Goal: Information Seeking & Learning: Learn about a topic

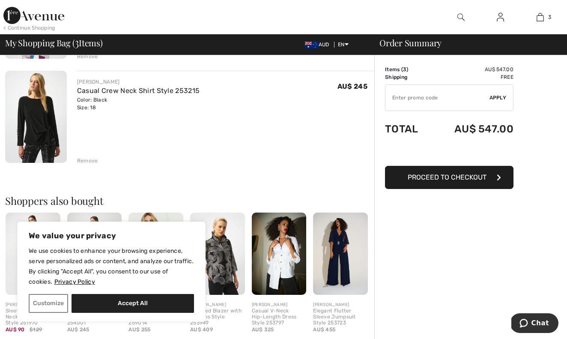
scroll to position [262, 0]
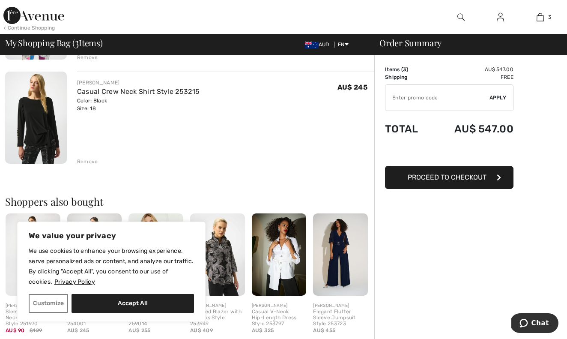
click at [47, 137] on img at bounding box center [36, 118] width 62 height 92
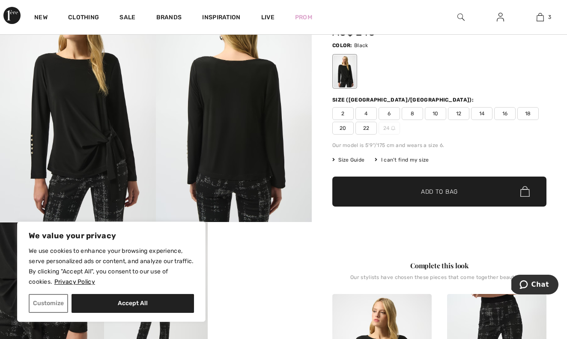
scroll to position [100, 0]
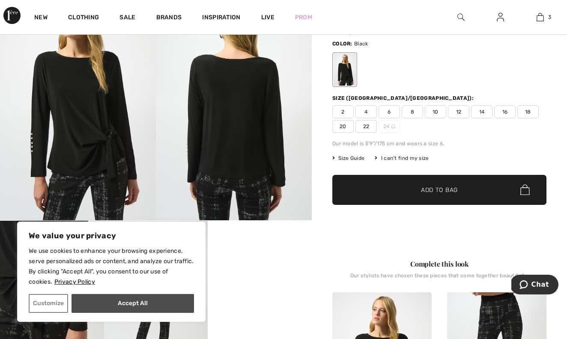
click at [120, 307] on button "Accept All" at bounding box center [133, 303] width 123 height 19
checkbox input "true"
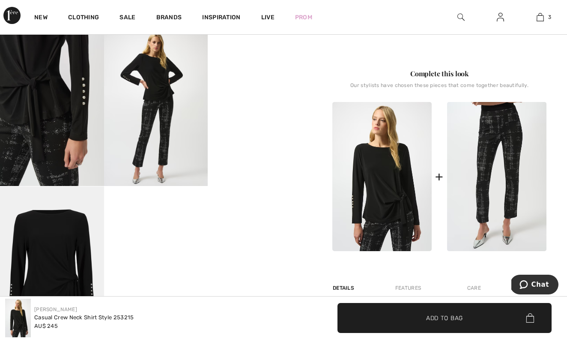
scroll to position [287, 0]
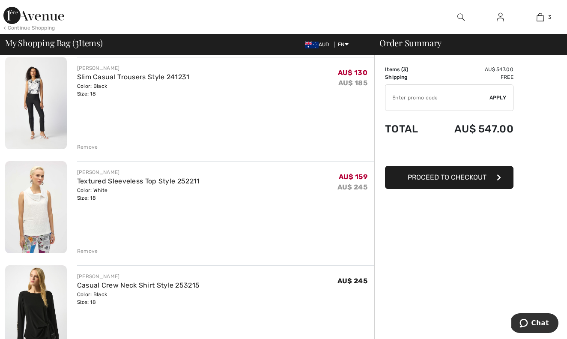
scroll to position [20, 0]
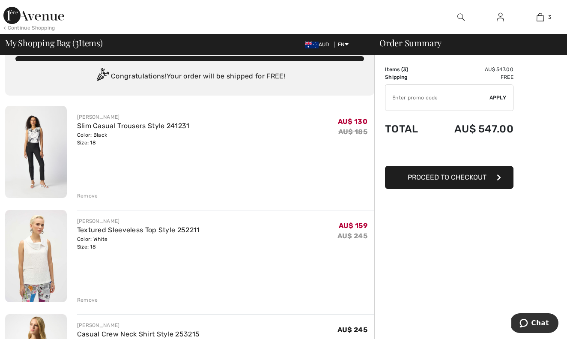
click at [34, 151] on img at bounding box center [36, 152] width 62 height 92
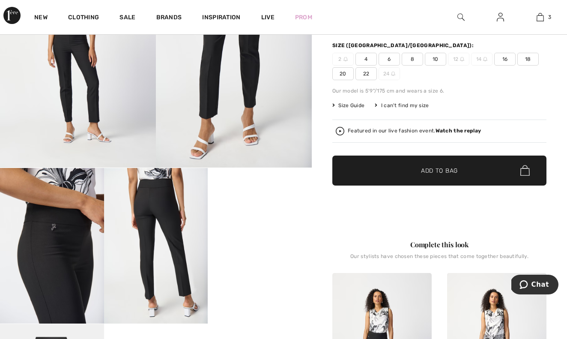
scroll to position [280, 0]
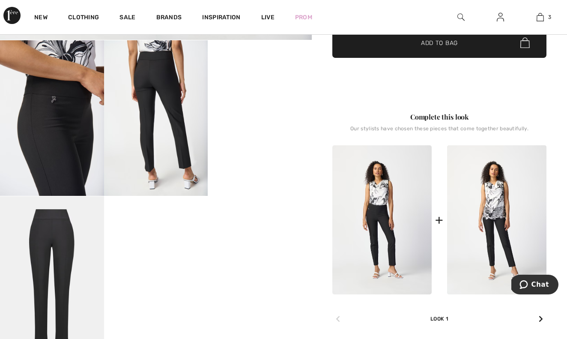
click at [269, 92] on video "Your browser does not support the video tag." at bounding box center [260, 66] width 104 height 52
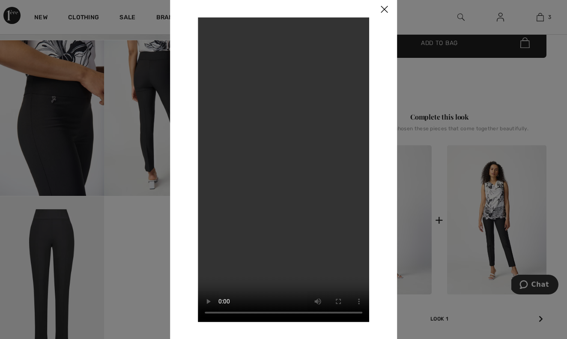
click at [281, 176] on video "Your browser does not support the video tag." at bounding box center [283, 169] width 171 height 305
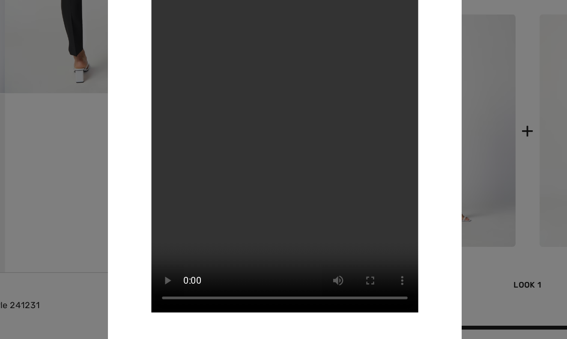
scroll to position [298, 0]
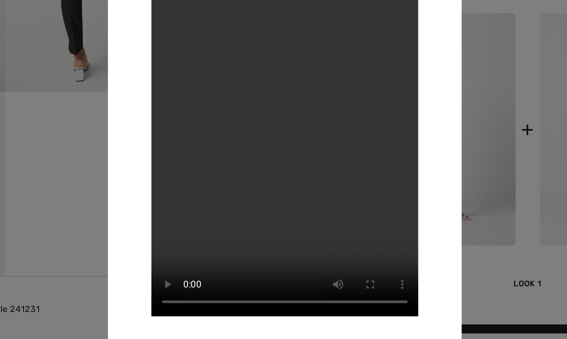
click at [198, 193] on video "Your browser does not support the video tag." at bounding box center [283, 169] width 171 height 305
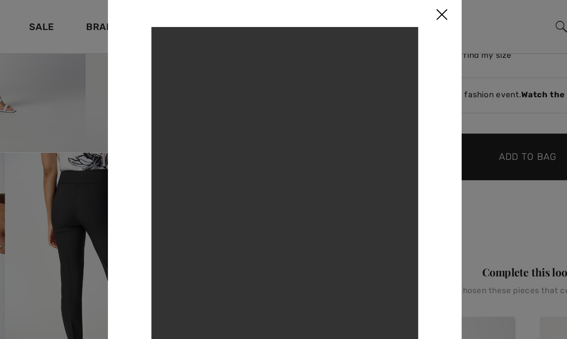
scroll to position [174, 0]
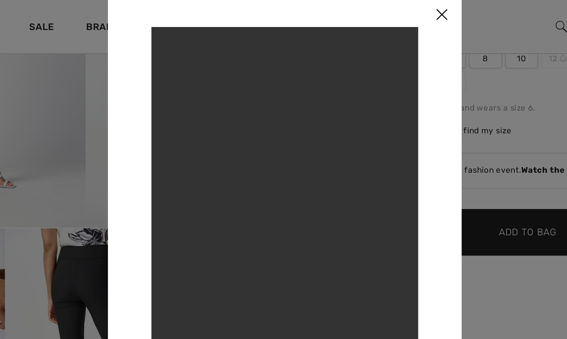
click at [371, 8] on img at bounding box center [384, 10] width 26 height 27
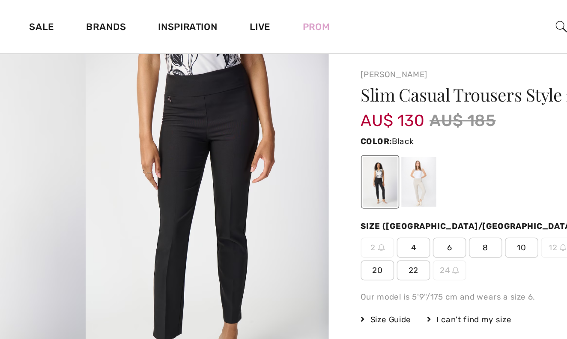
scroll to position [52, 0]
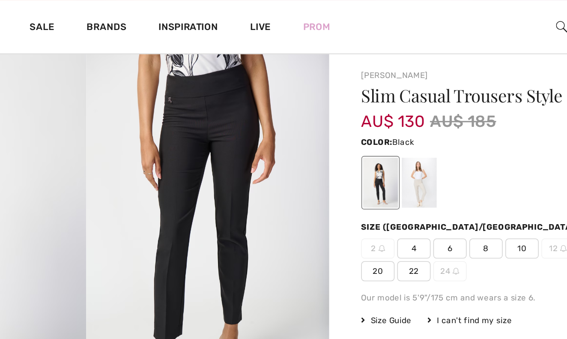
click at [156, 99] on img at bounding box center [234, 151] width 156 height 234
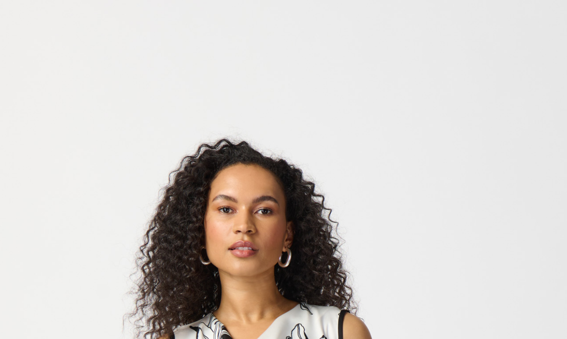
scroll to position [0, 0]
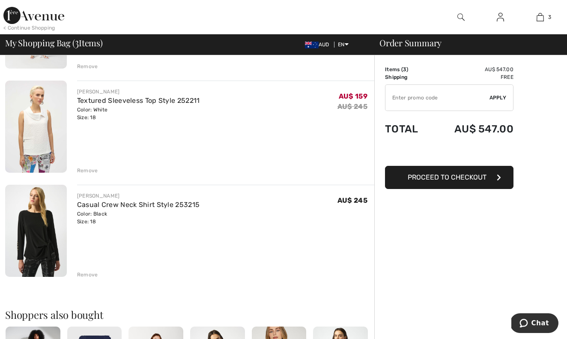
scroll to position [147, 0]
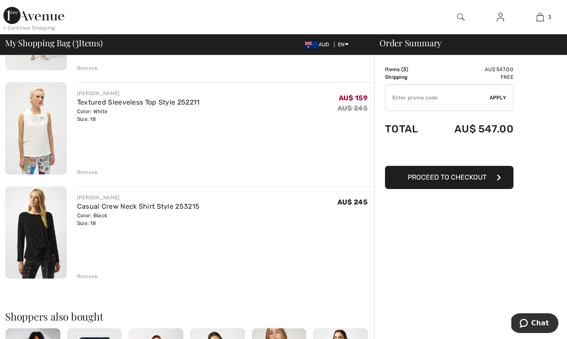
click at [85, 173] on div "Remove" at bounding box center [87, 172] width 21 height 8
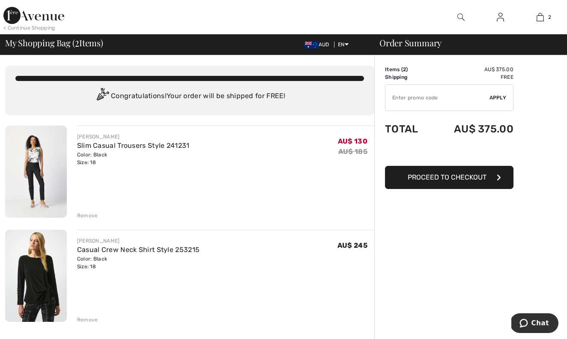
scroll to position [0, 0]
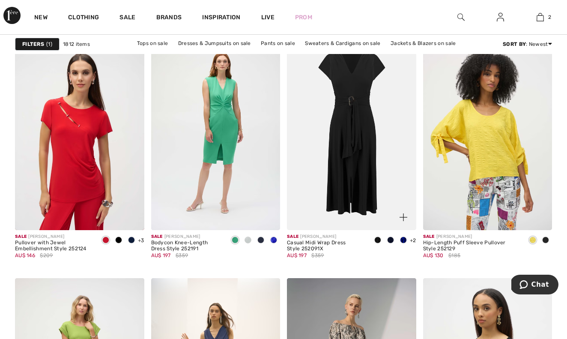
scroll to position [3092, 0]
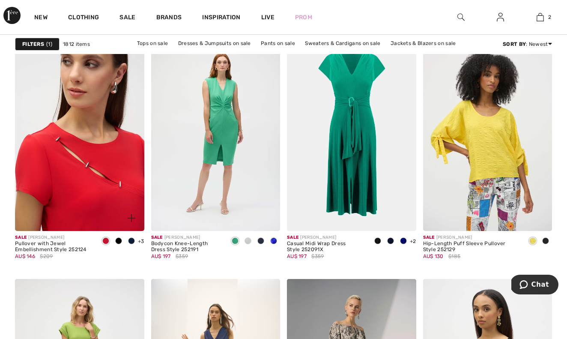
click at [79, 177] on img at bounding box center [79, 134] width 129 height 194
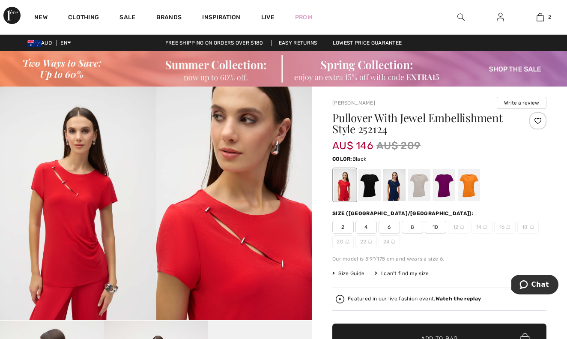
click at [371, 187] on div at bounding box center [370, 185] width 22 height 32
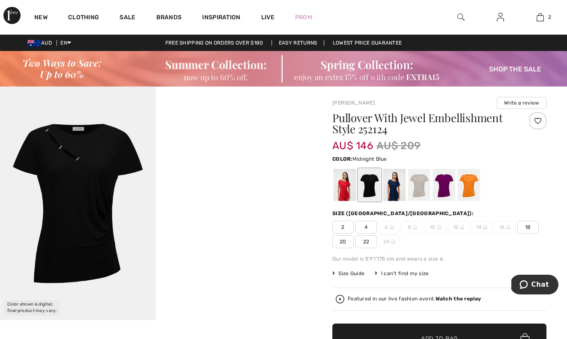
click at [392, 192] on div at bounding box center [394, 185] width 22 height 32
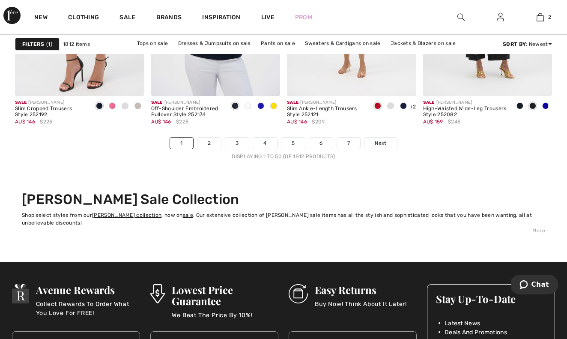
scroll to position [3694, 0]
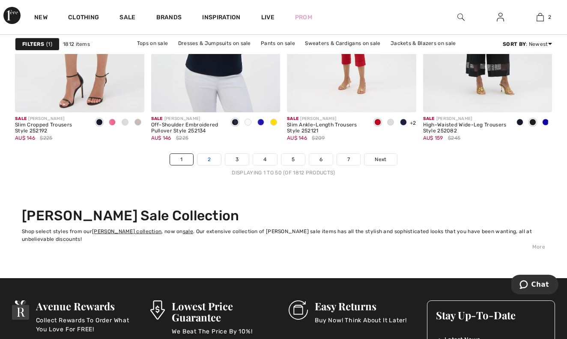
click at [210, 159] on link "2" at bounding box center [209, 159] width 24 height 11
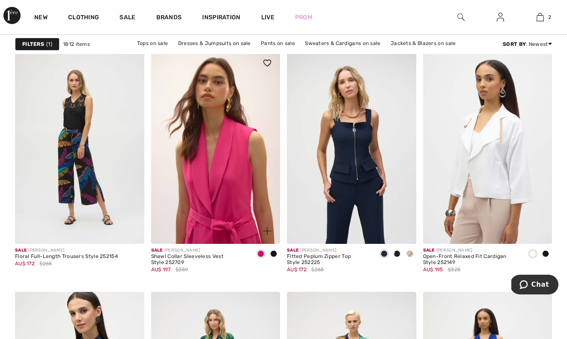
scroll to position [1422, 0]
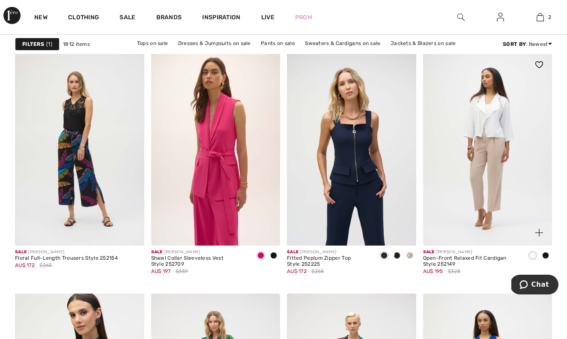
click at [477, 176] on img at bounding box center [487, 149] width 129 height 194
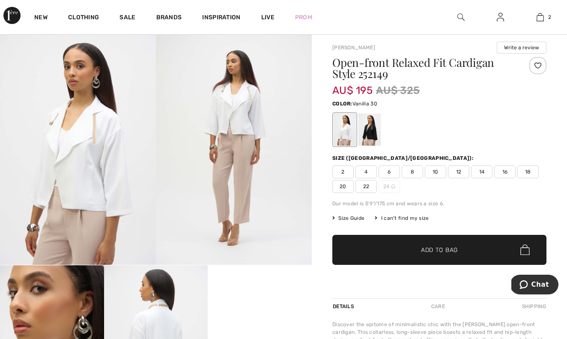
scroll to position [50, 0]
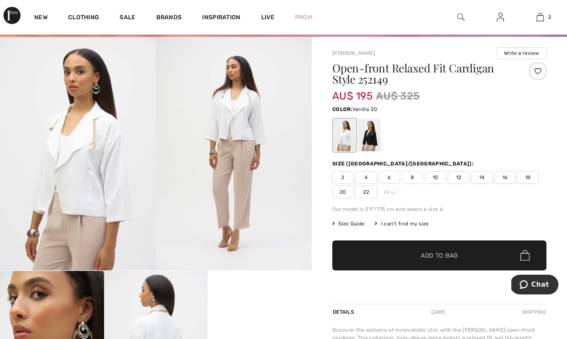
click at [86, 159] on img at bounding box center [78, 154] width 156 height 234
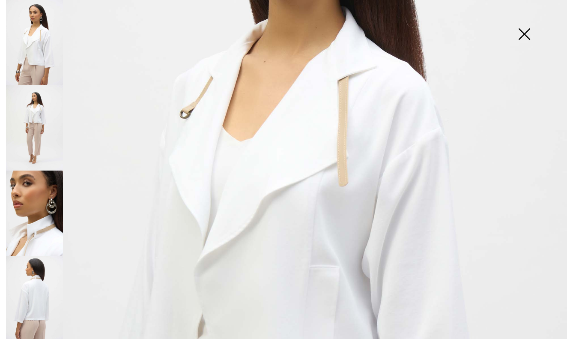
scroll to position [217, 0]
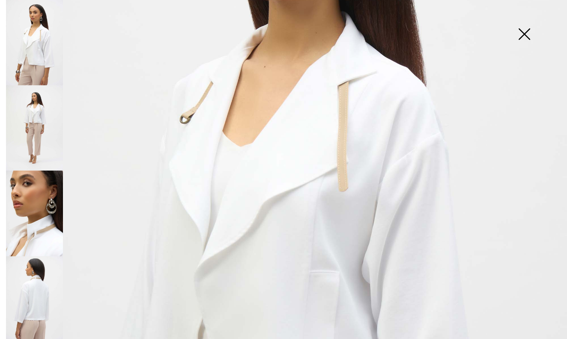
click at [524, 25] on img at bounding box center [524, 35] width 43 height 44
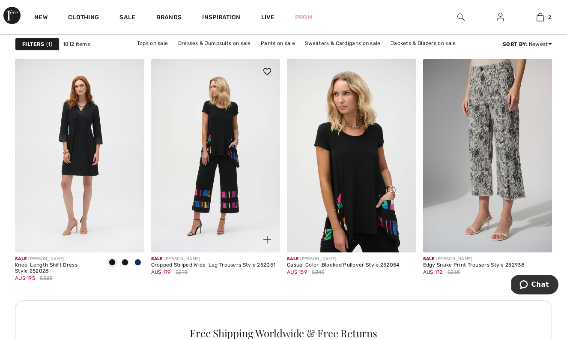
scroll to position [2737, 0]
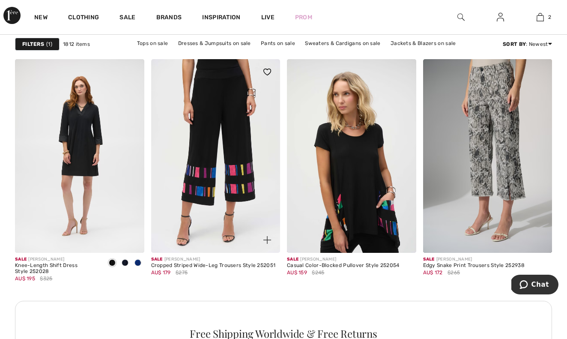
click at [233, 185] on img at bounding box center [215, 156] width 129 height 194
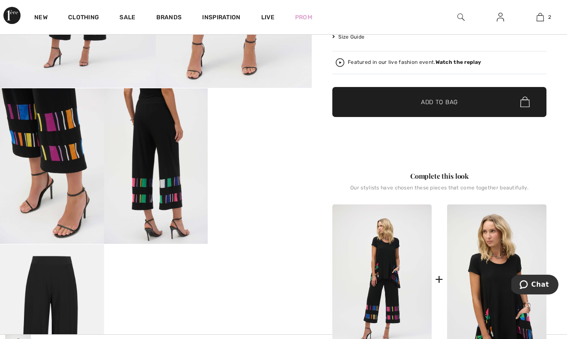
scroll to position [70, 0]
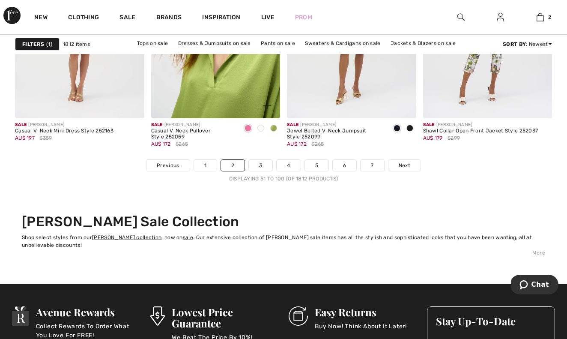
scroll to position [3688, 0]
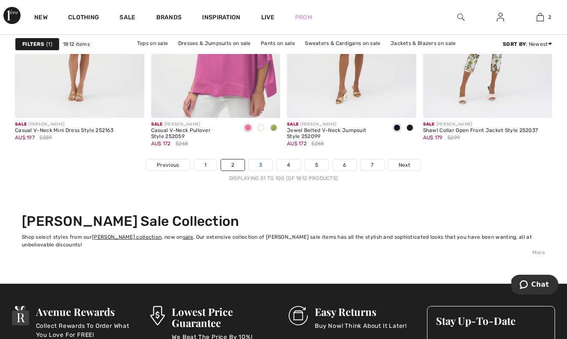
click at [254, 165] on link "3" at bounding box center [261, 164] width 24 height 11
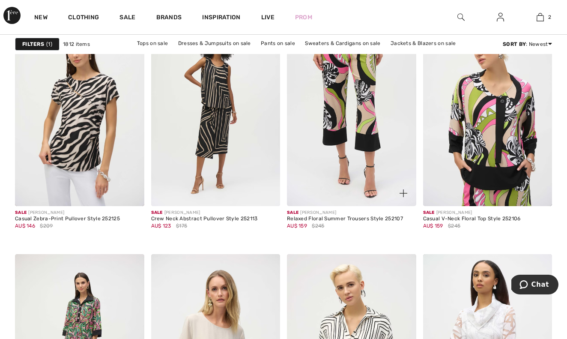
scroll to position [3120, 0]
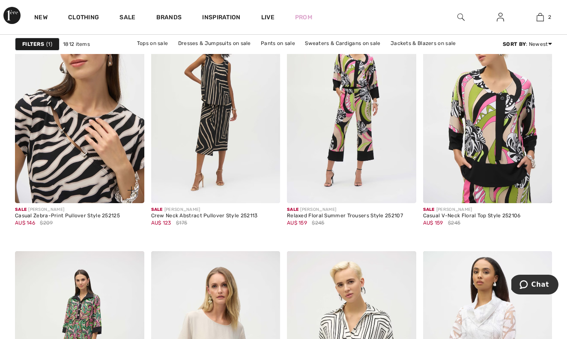
click at [34, 156] on img at bounding box center [79, 106] width 129 height 194
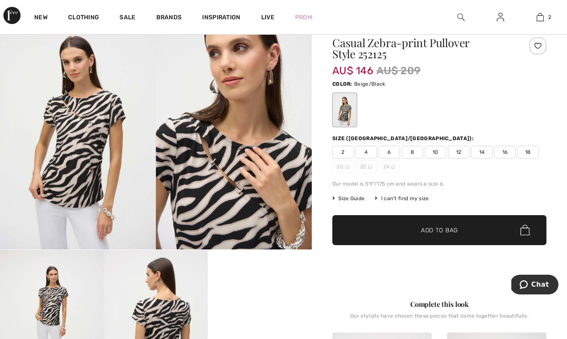
scroll to position [47, 0]
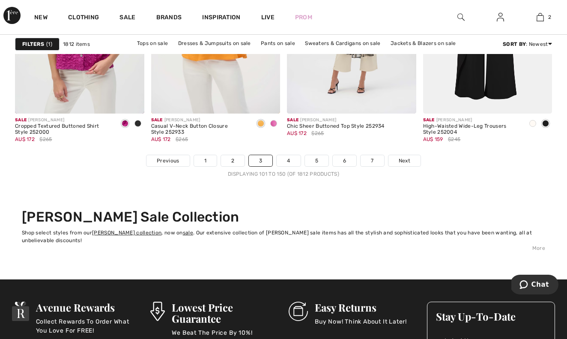
scroll to position [3692, 0]
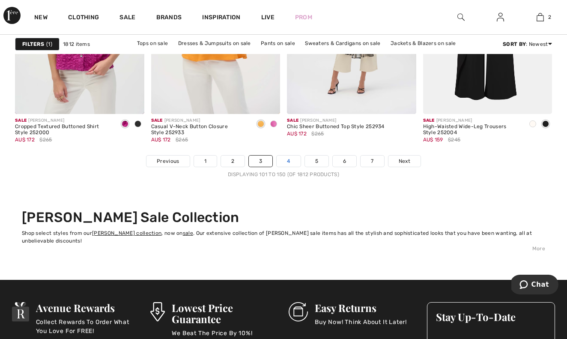
click at [288, 162] on link "4" at bounding box center [289, 160] width 24 height 11
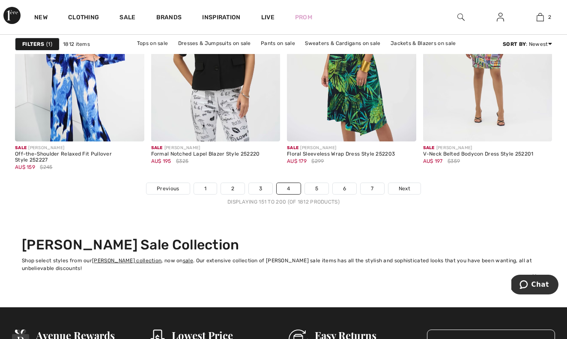
scroll to position [3665, 0]
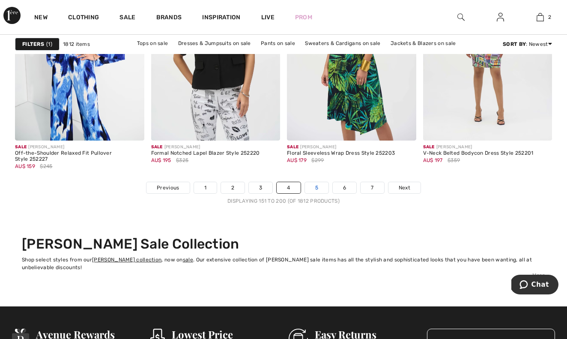
click at [318, 191] on link "5" at bounding box center [317, 187] width 24 height 11
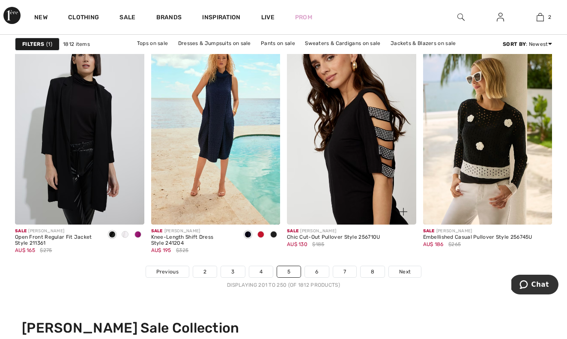
scroll to position [3598, 0]
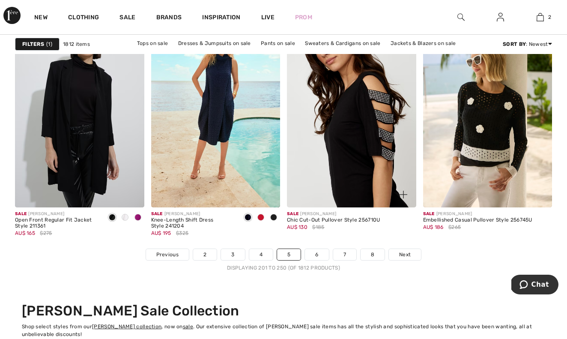
click at [353, 152] on img at bounding box center [351, 111] width 129 height 194
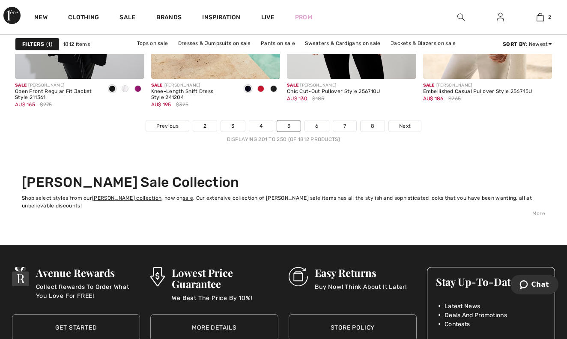
scroll to position [3693, 0]
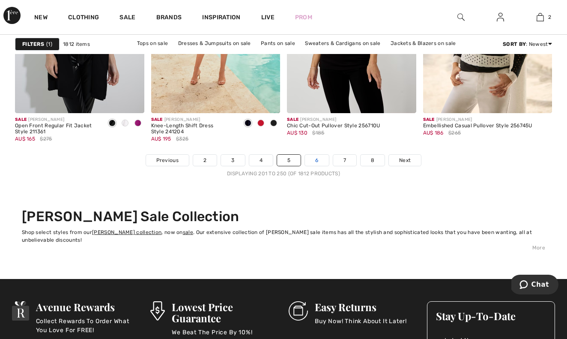
click at [314, 159] on link "6" at bounding box center [317, 160] width 24 height 11
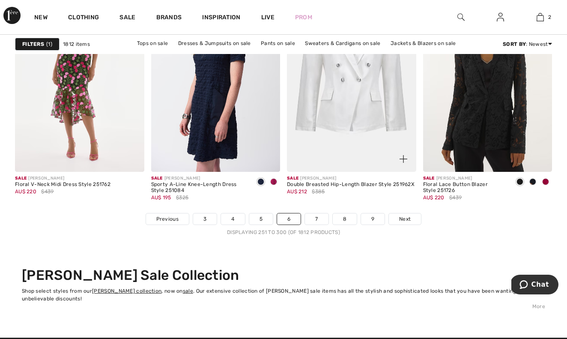
scroll to position [3638, 0]
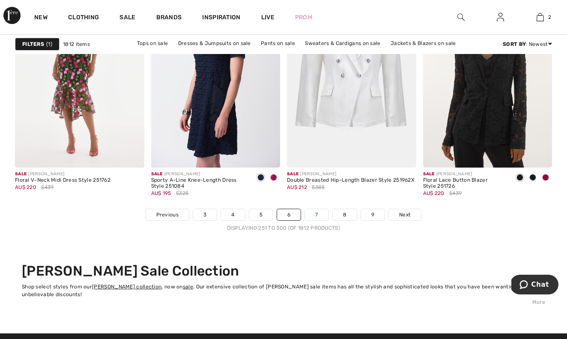
click at [317, 209] on link "7" at bounding box center [316, 214] width 23 height 11
click at [316, 213] on link "7" at bounding box center [316, 214] width 23 height 11
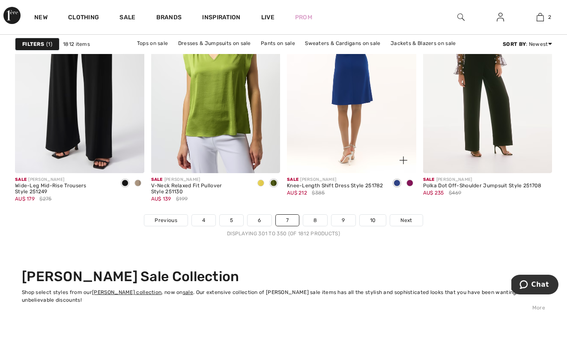
scroll to position [3624, 0]
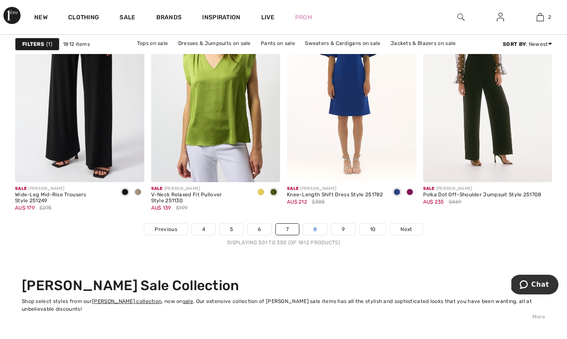
click at [313, 228] on link "8" at bounding box center [315, 229] width 24 height 11
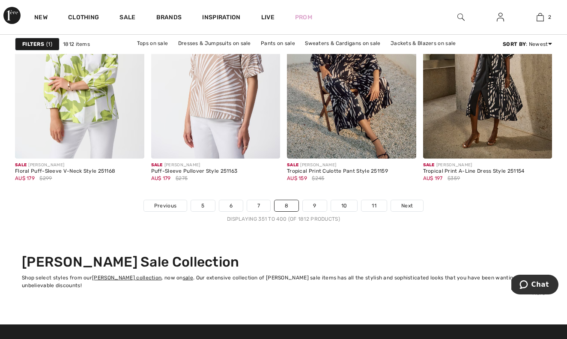
scroll to position [3684, 0]
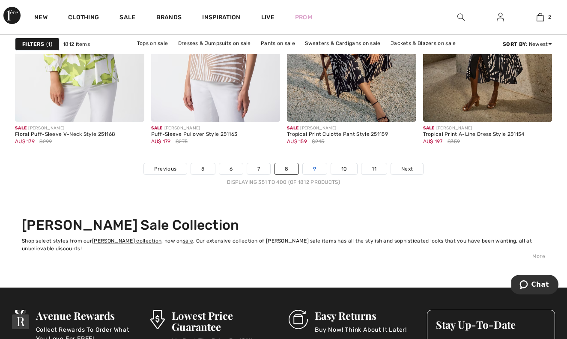
click at [318, 165] on link "9" at bounding box center [315, 168] width 24 height 11
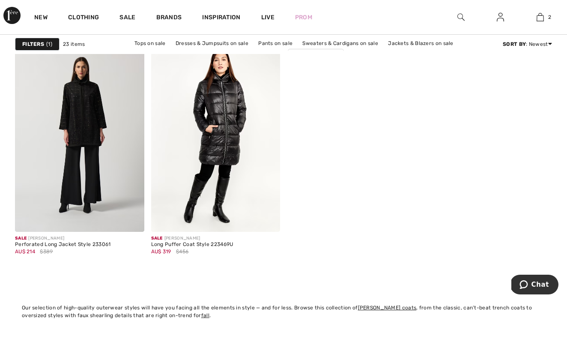
scroll to position [1662, 0]
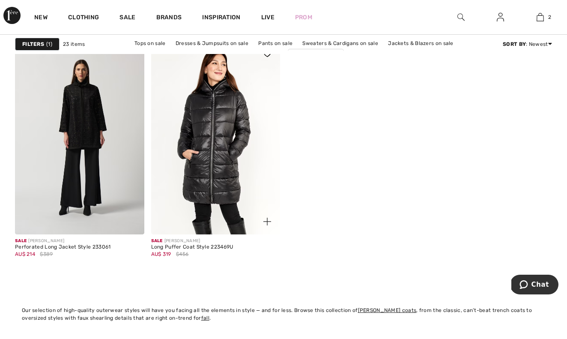
click at [235, 154] on img at bounding box center [215, 138] width 129 height 194
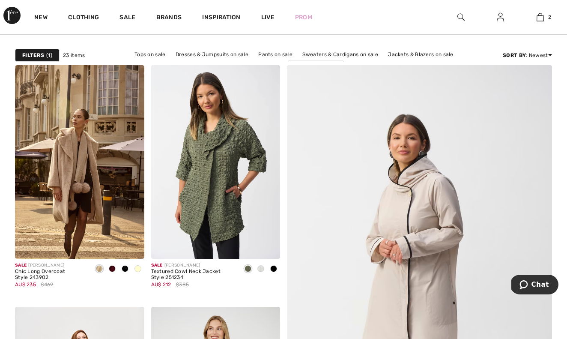
scroll to position [99, 0]
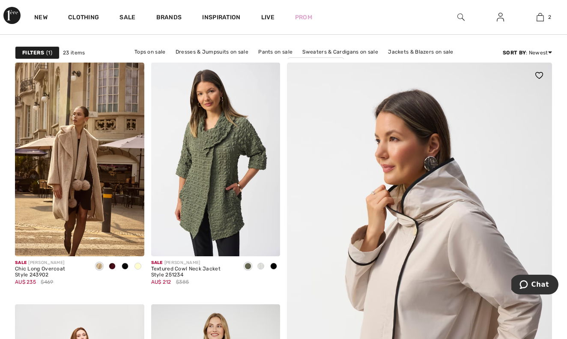
click at [419, 179] on img at bounding box center [419, 301] width 318 height 477
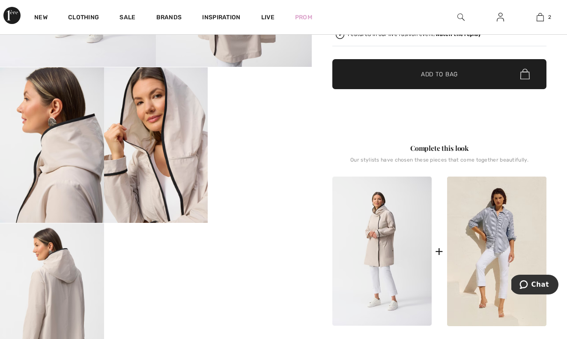
scroll to position [253, 0]
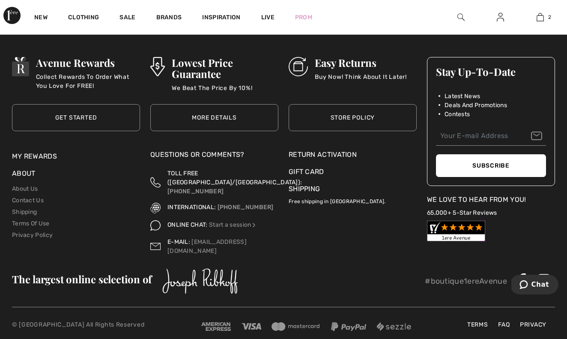
scroll to position [1669, 0]
